Goal: Information Seeking & Learning: Find specific fact

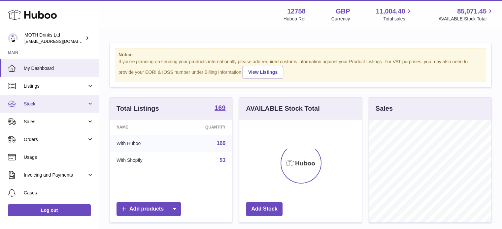
scroll to position [103, 122]
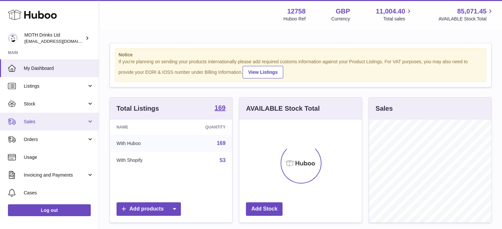
click at [51, 119] on span "Sales" at bounding box center [55, 122] width 63 height 6
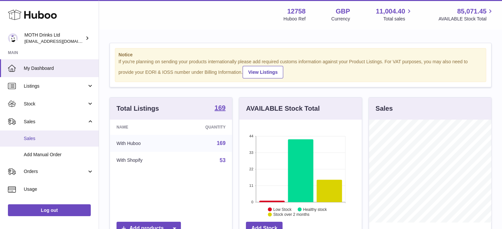
click at [52, 141] on span "Sales" at bounding box center [59, 139] width 70 height 6
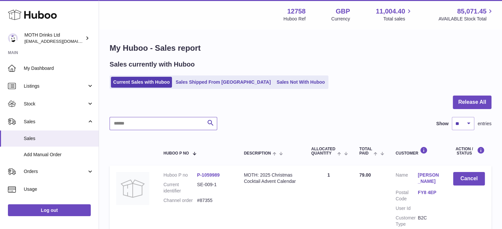
click at [169, 118] on input "text" at bounding box center [162, 123] width 107 height 13
type input "******"
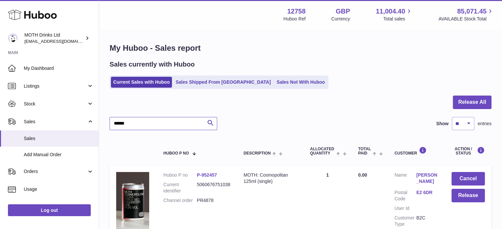
scroll to position [61, 0]
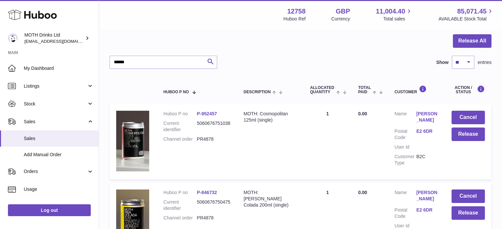
drag, startPoint x: 214, startPoint y: 142, endPoint x: 195, endPoint y: 140, distance: 19.2
click at [195, 140] on dl "Huboo P no P-952457 Current identifier 5060676751038 Channel order PR4878" at bounding box center [196, 128] width 67 height 35
copy dl "PR4878"
